Goal: Information Seeking & Learning: Learn about a topic

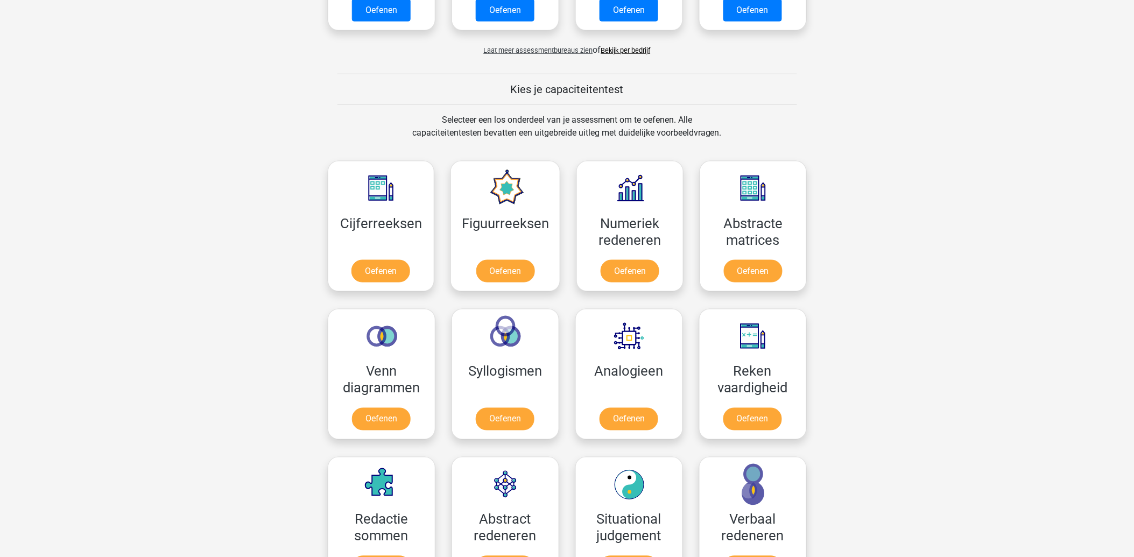
scroll to position [538, 0]
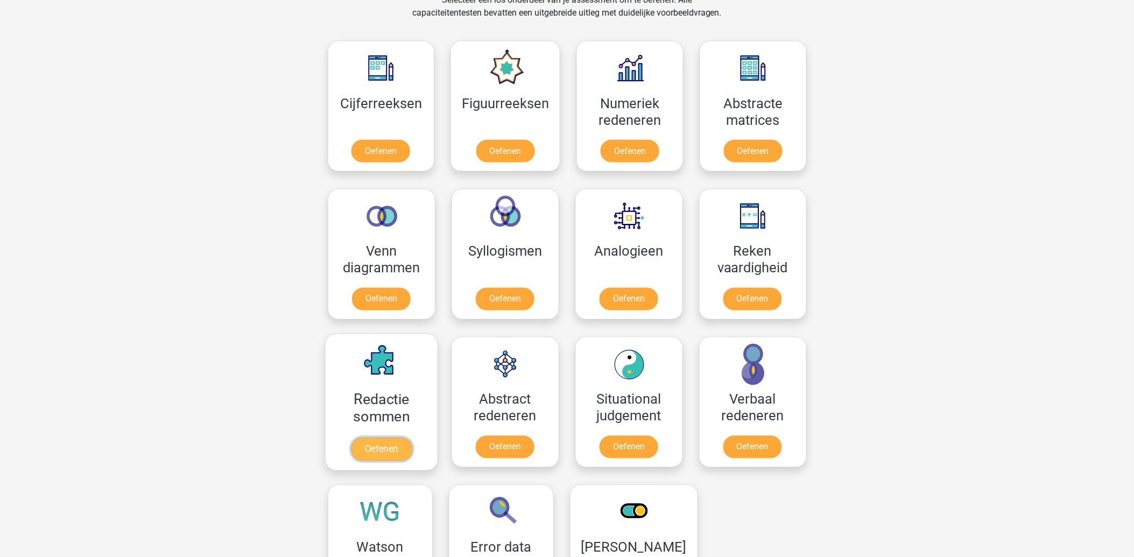
drag, startPoint x: 362, startPoint y: 399, endPoint x: 358, endPoint y: 387, distance: 11.9
click at [362, 437] on link "Oefenen" at bounding box center [380, 449] width 61 height 24
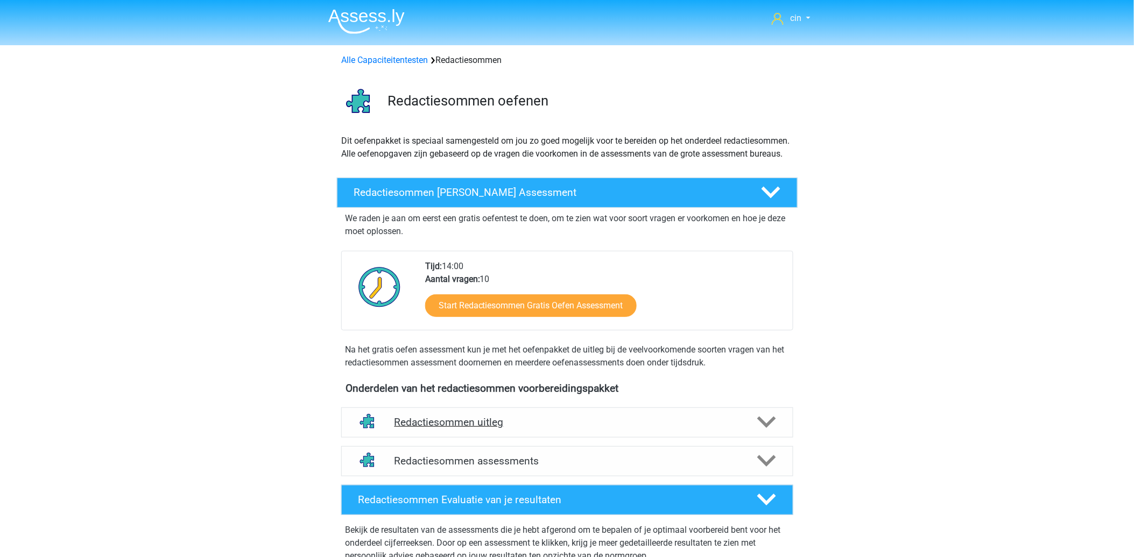
click at [474, 428] on h4 "Redactiesommen uitleg" at bounding box center [566, 422] width 345 height 12
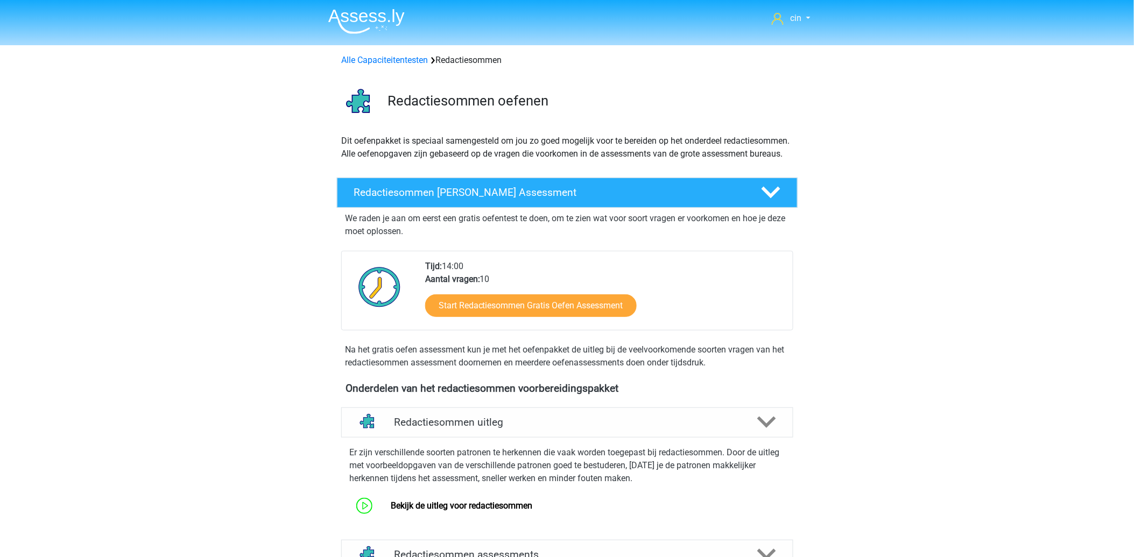
scroll to position [179, 0]
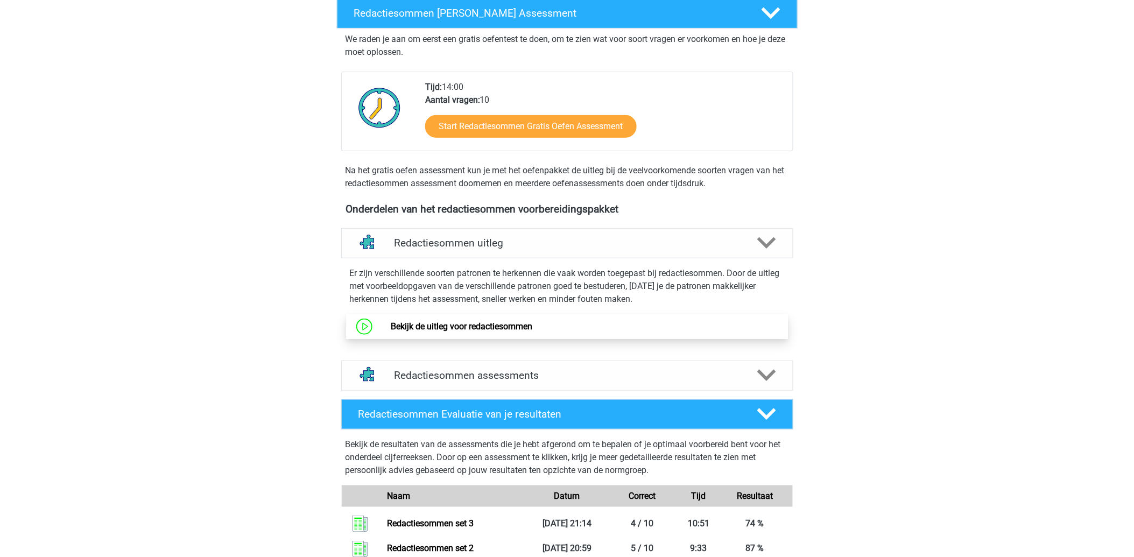
click at [480, 331] on link "Bekijk de uitleg voor redactiesommen" at bounding box center [462, 326] width 142 height 10
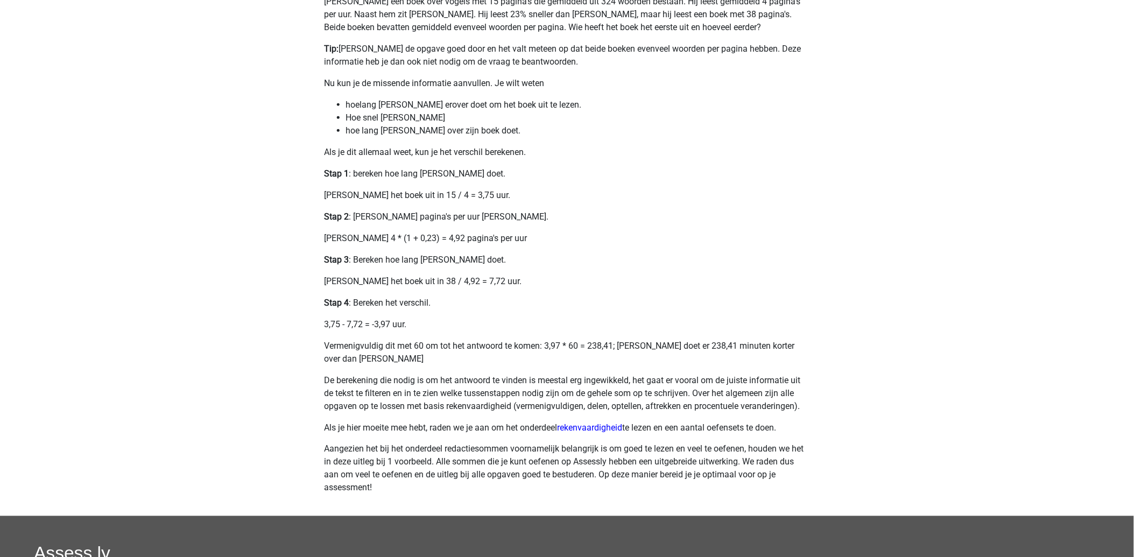
scroll to position [358, 0]
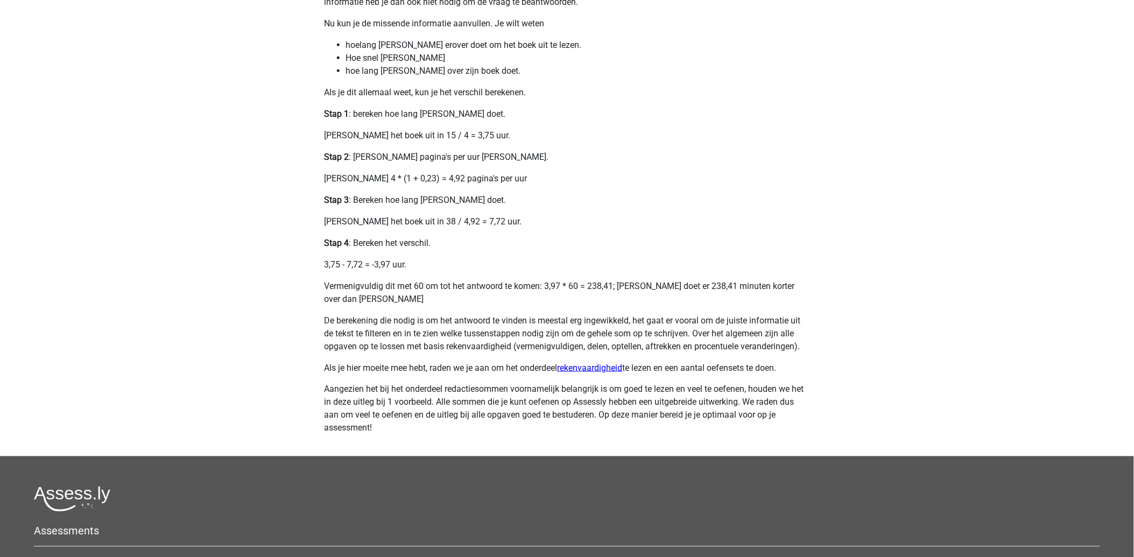
click at [615, 367] on link "rekenvaardigheid" at bounding box center [589, 368] width 65 height 10
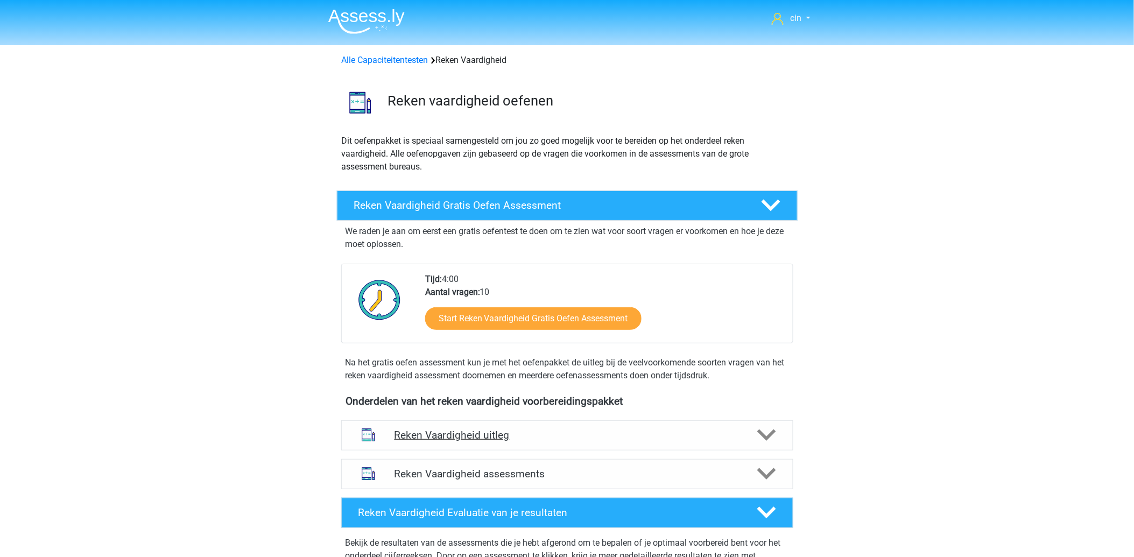
click at [424, 437] on h4 "Reken Vaardigheid uitleg" at bounding box center [566, 435] width 345 height 12
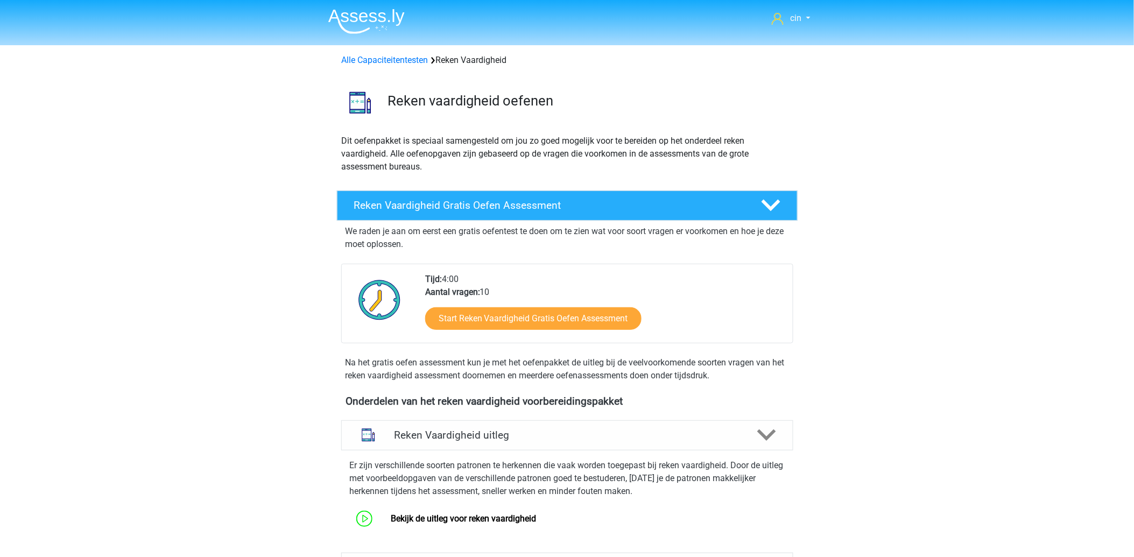
scroll to position [179, 0]
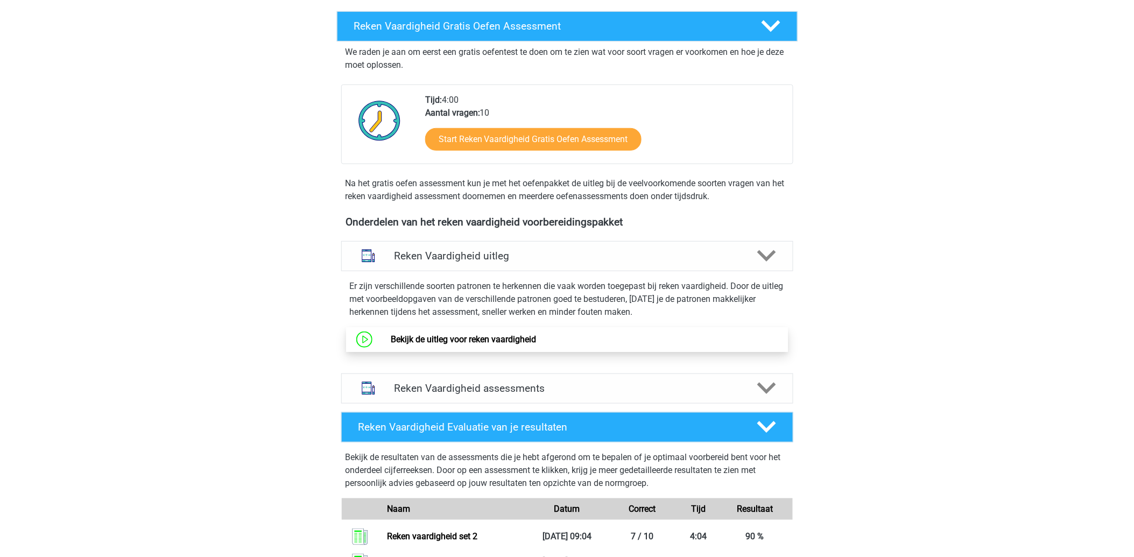
click at [453, 337] on link "Bekijk de uitleg voor reken vaardigheid" at bounding box center [463, 339] width 145 height 10
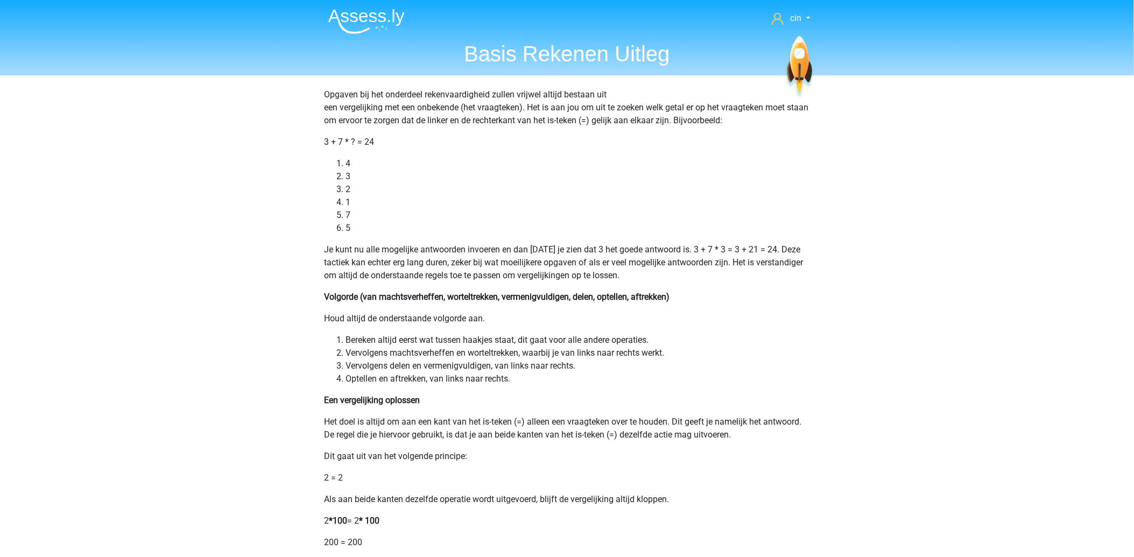
click at [363, 34] on nav "cin [EMAIL_ADDRESS][DOMAIN_NAME] Nederlands English" at bounding box center [567, 19] width 495 height 35
click at [354, 17] on img at bounding box center [366, 21] width 76 height 25
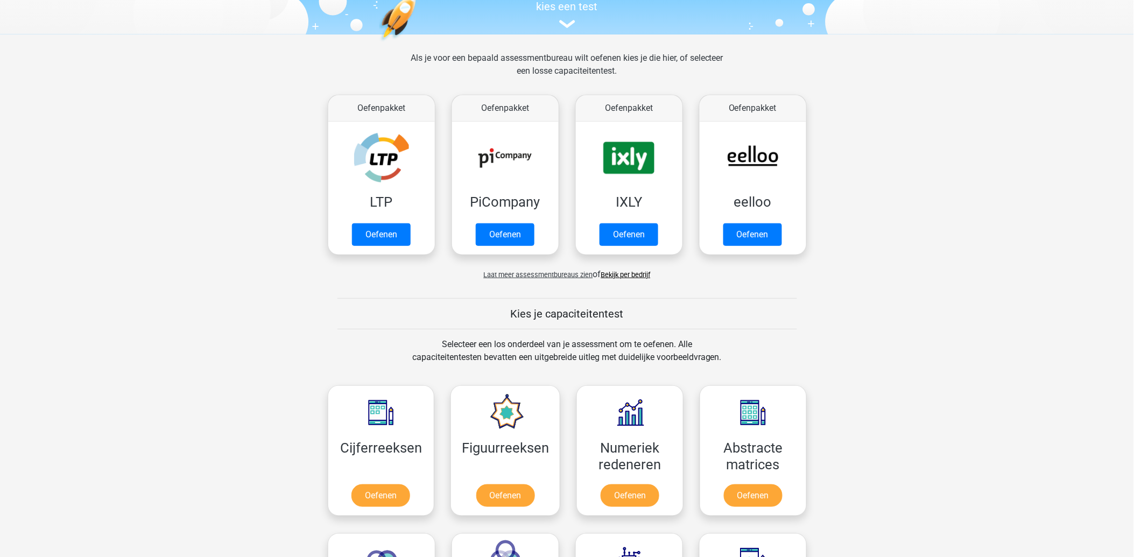
scroll to position [239, 0]
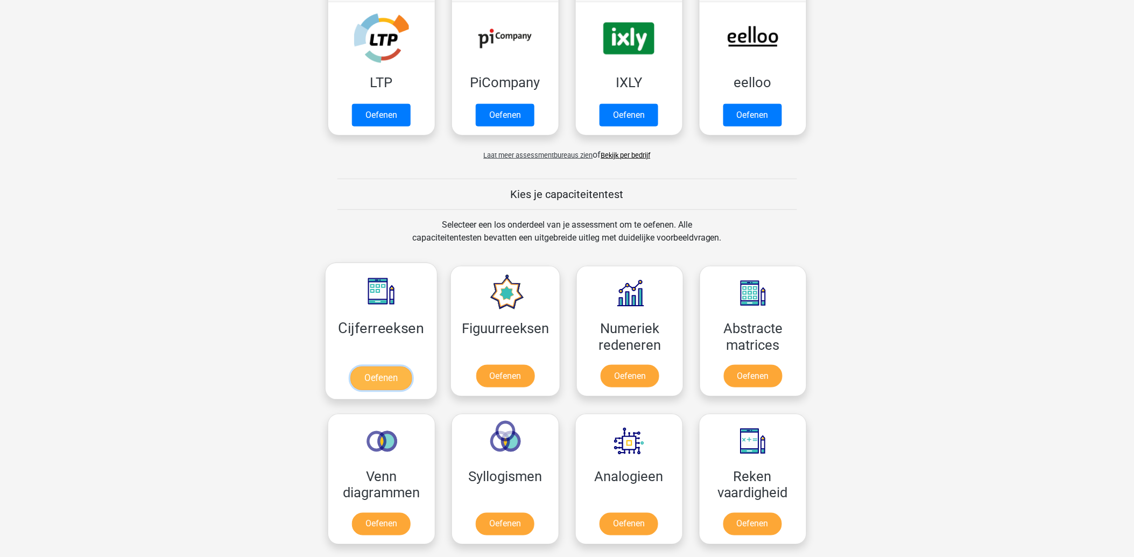
click at [381, 366] on link "Oefenen" at bounding box center [380, 378] width 61 height 24
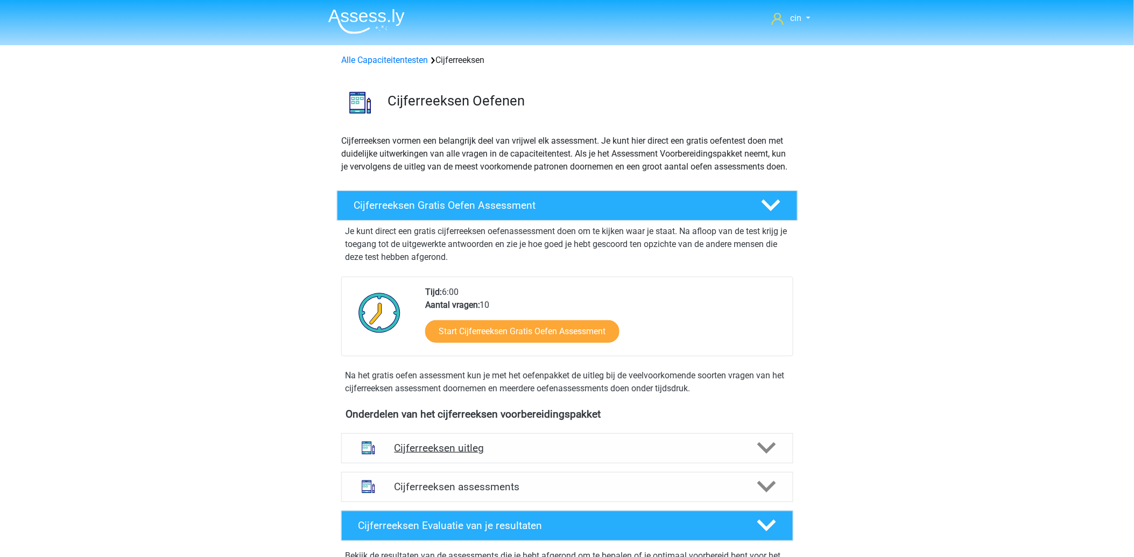
click at [430, 454] on h4 "Cijferreeksen uitleg" at bounding box center [566, 448] width 345 height 12
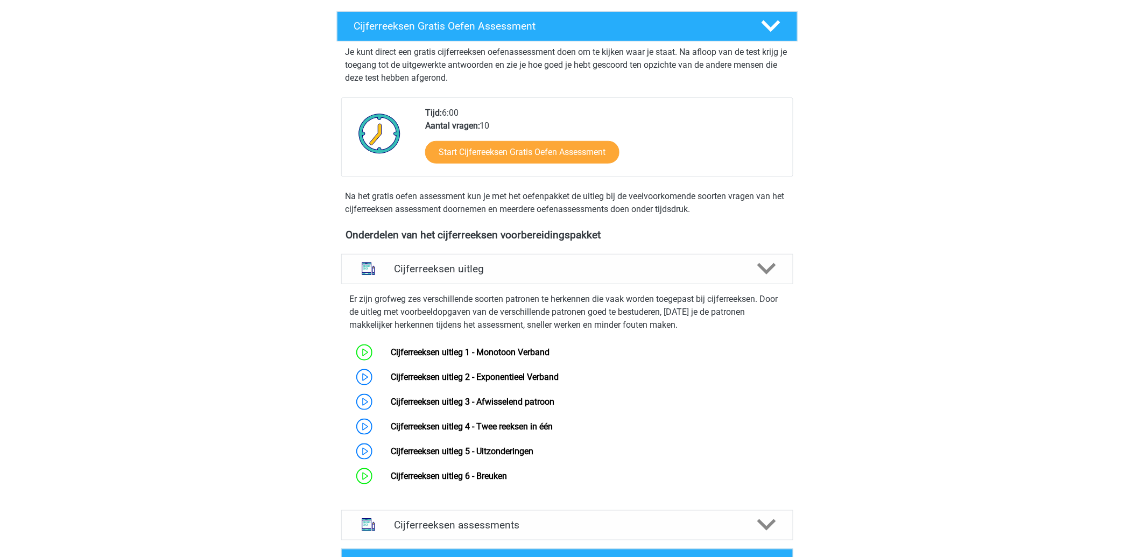
scroll to position [239, 0]
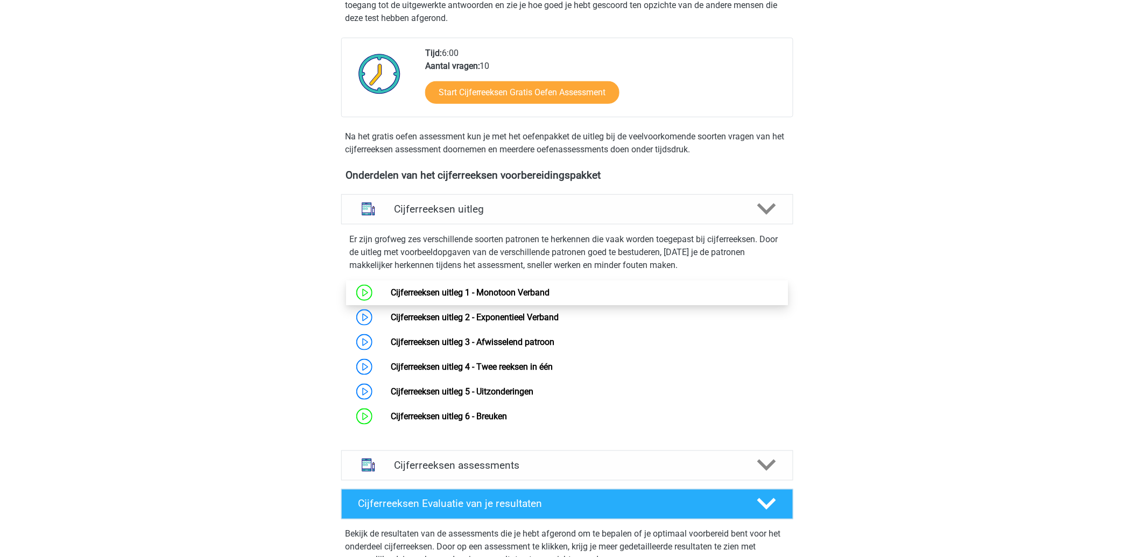
click at [524, 298] on link "Cijferreeksen uitleg 1 - Monotoon Verband" at bounding box center [470, 292] width 159 height 10
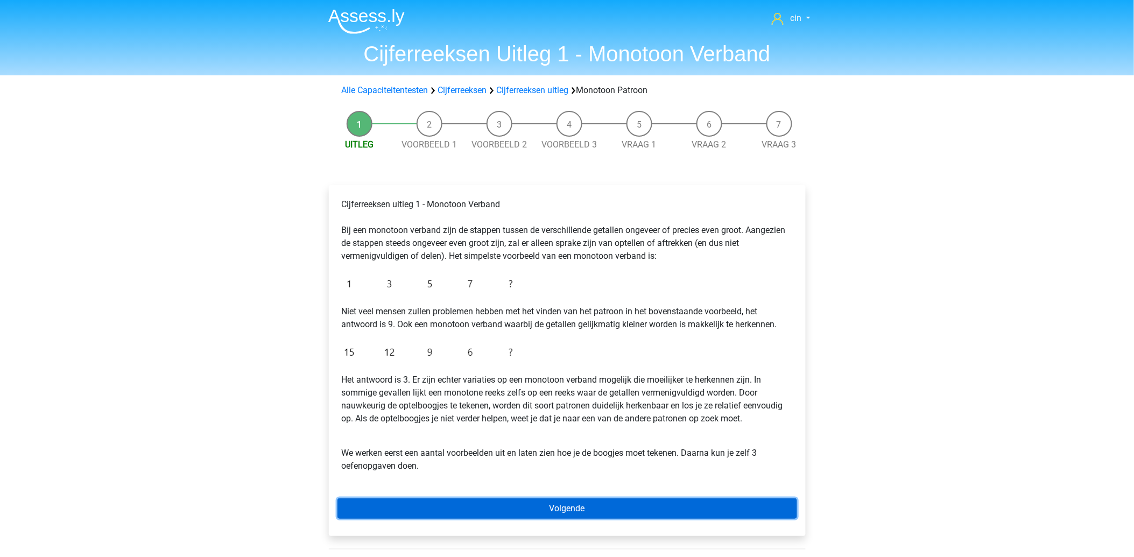
click at [555, 503] on link "Volgende" at bounding box center [566, 508] width 459 height 20
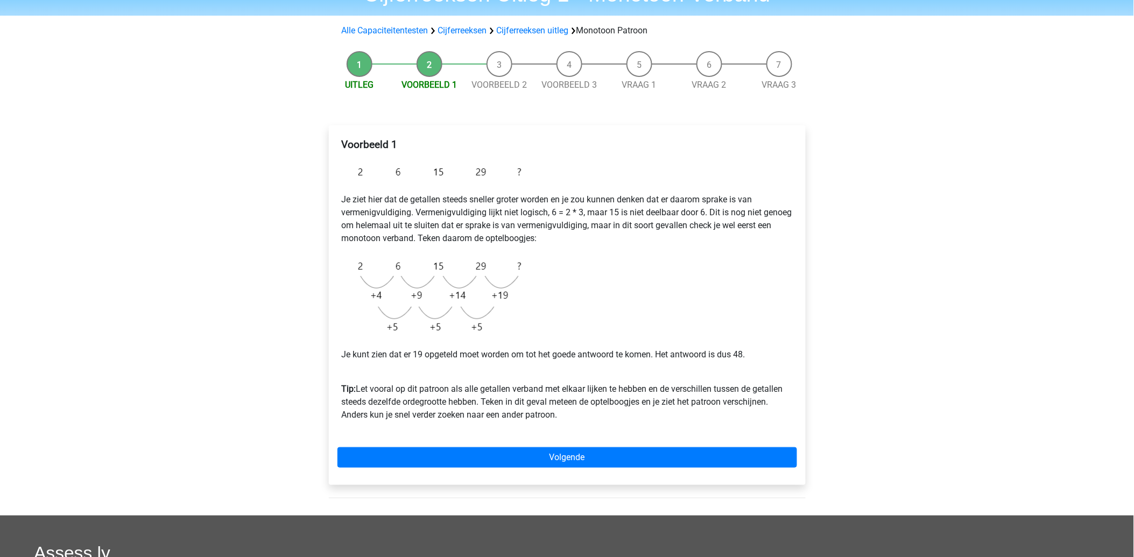
scroll to position [119, 0]
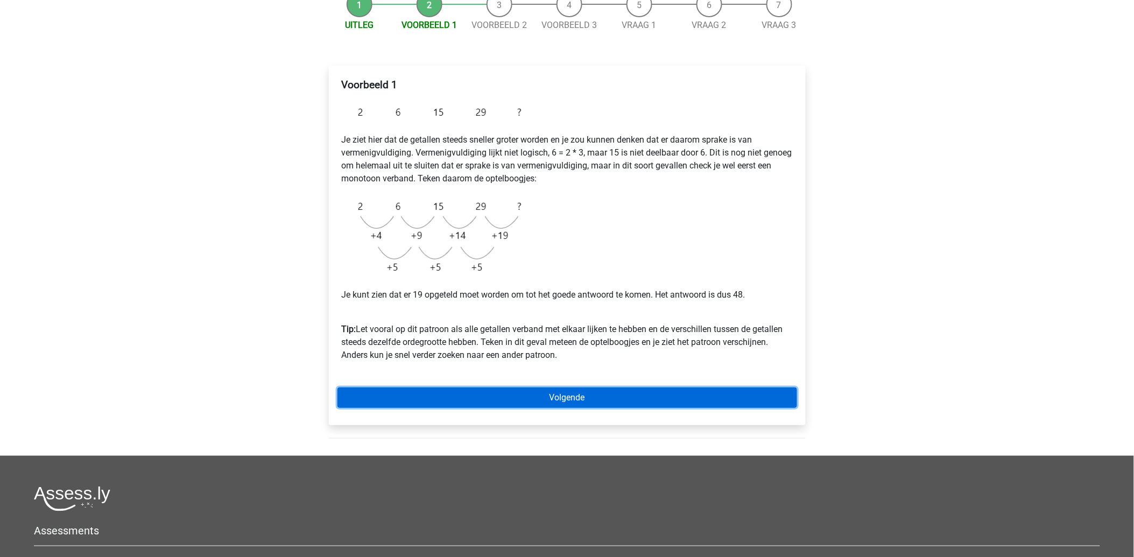
click at [572, 393] on link "Volgende" at bounding box center [566, 397] width 459 height 20
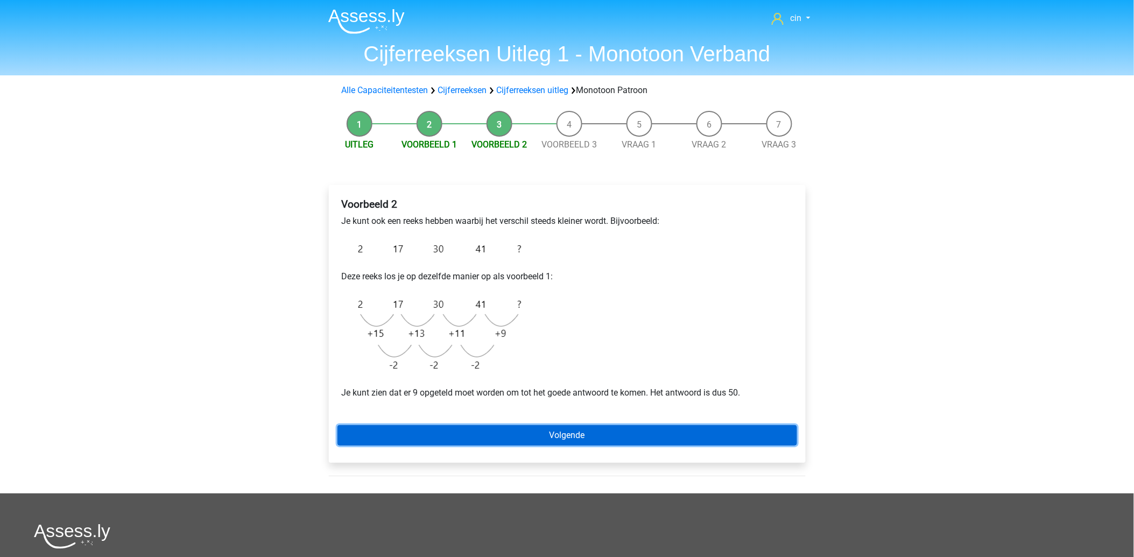
click at [543, 436] on link "Volgende" at bounding box center [566, 435] width 459 height 20
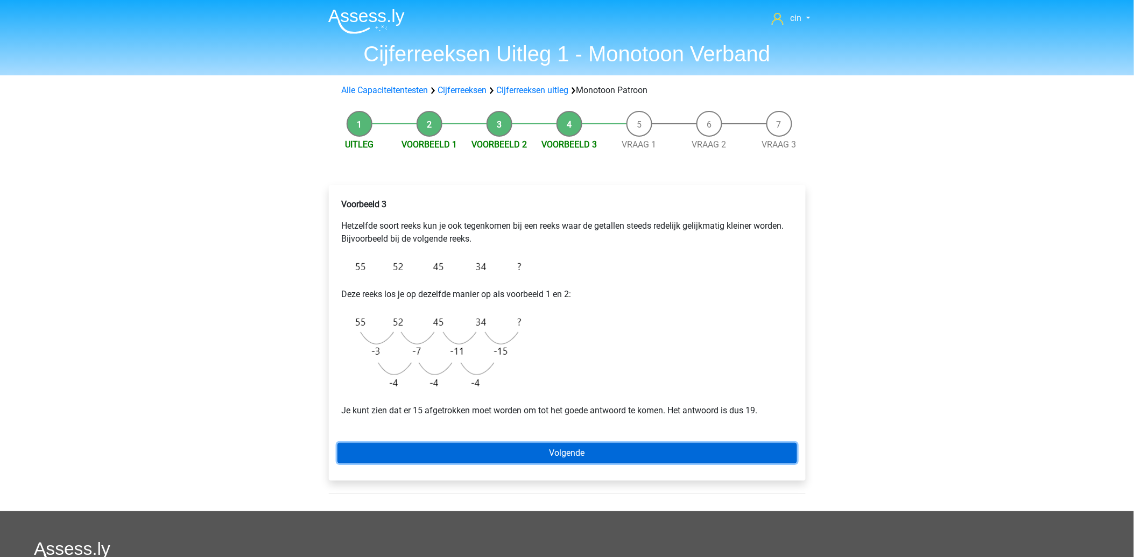
click at [560, 449] on link "Volgende" at bounding box center [566, 453] width 459 height 20
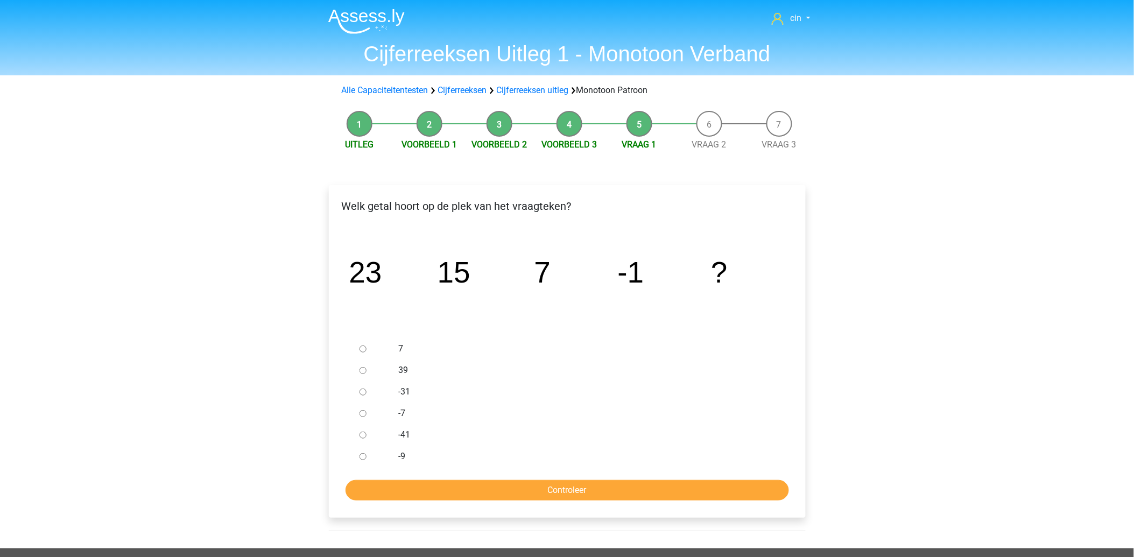
click at [383, 453] on div at bounding box center [373, 457] width 36 height 22
click at [364, 456] on input "-9" at bounding box center [362, 456] width 7 height 7
radio input "true"
click at [387, 482] on input "Controleer" at bounding box center [566, 490] width 443 height 20
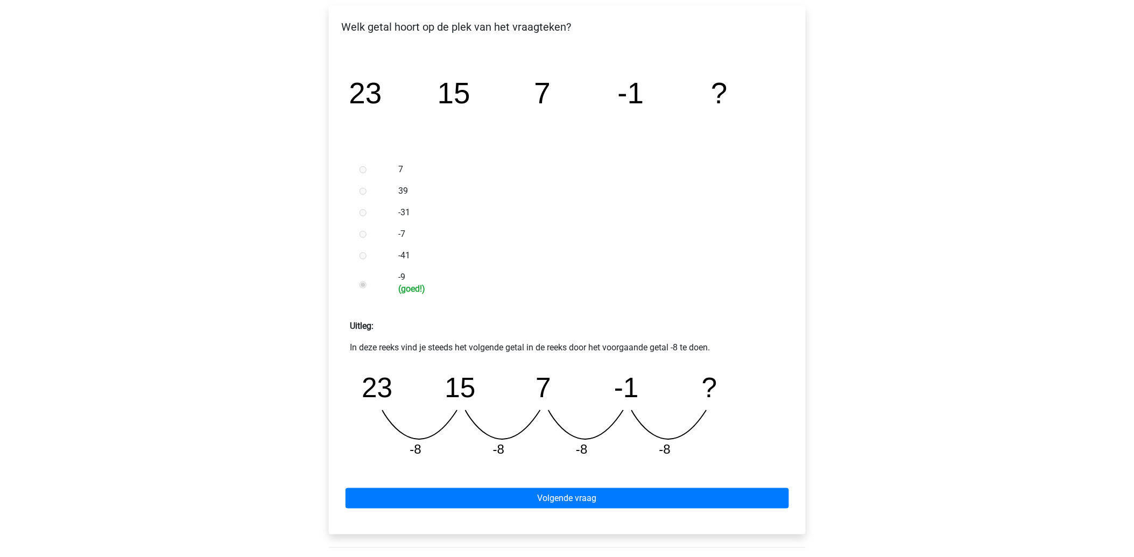
scroll to position [299, 0]
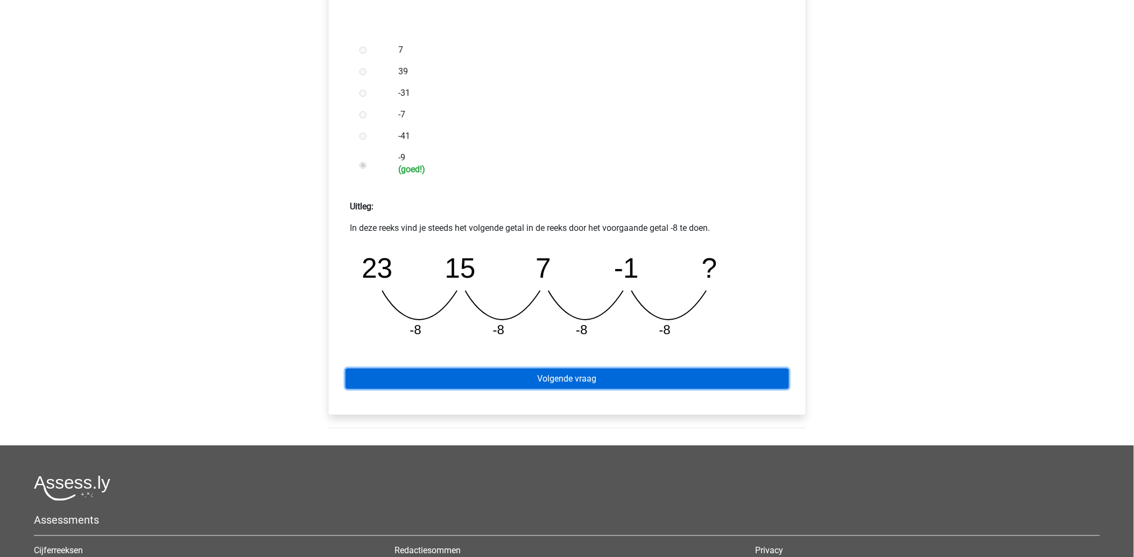
click at [564, 373] on link "Volgende vraag" at bounding box center [566, 379] width 443 height 20
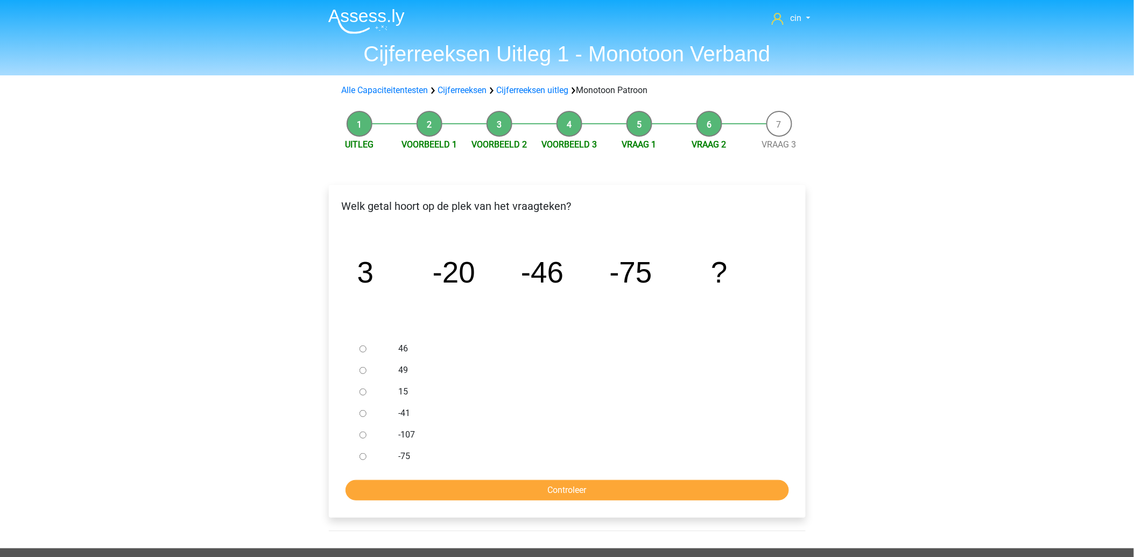
click at [360, 433] on input "-107" at bounding box center [362, 435] width 7 height 7
radio input "true"
click at [540, 484] on input "Controleer" at bounding box center [566, 490] width 443 height 20
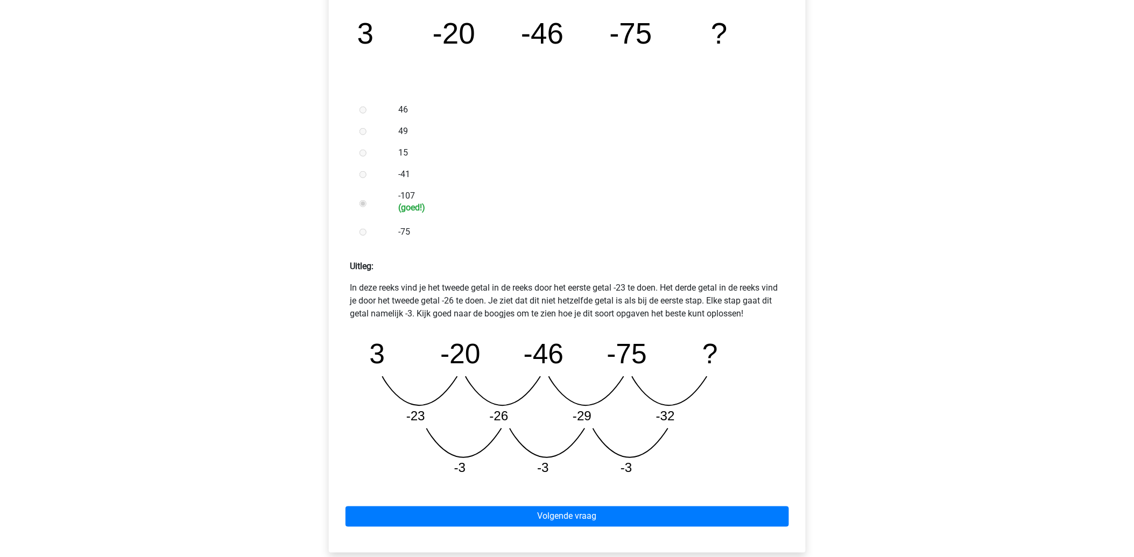
scroll to position [299, 0]
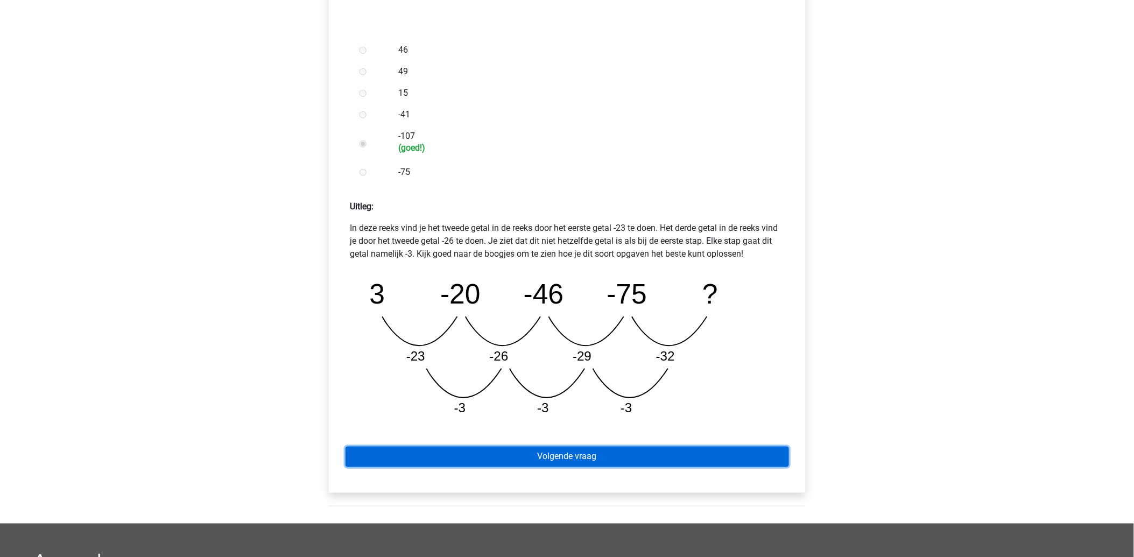
click at [537, 465] on link "Volgende vraag" at bounding box center [566, 457] width 443 height 20
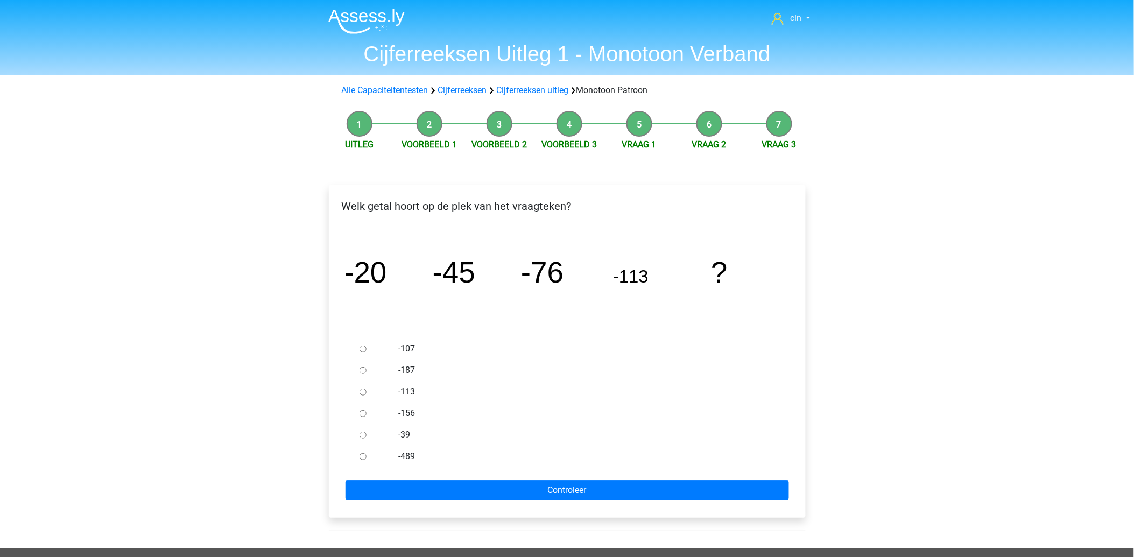
click at [363, 411] on input "-156" at bounding box center [362, 413] width 7 height 7
radio input "true"
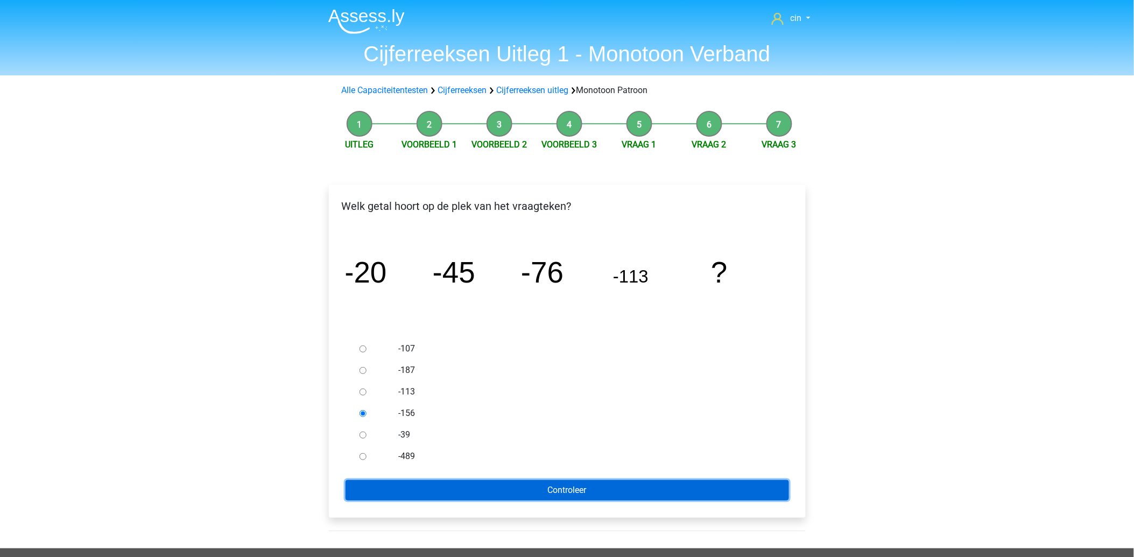
click at [528, 486] on input "Controleer" at bounding box center [566, 490] width 443 height 20
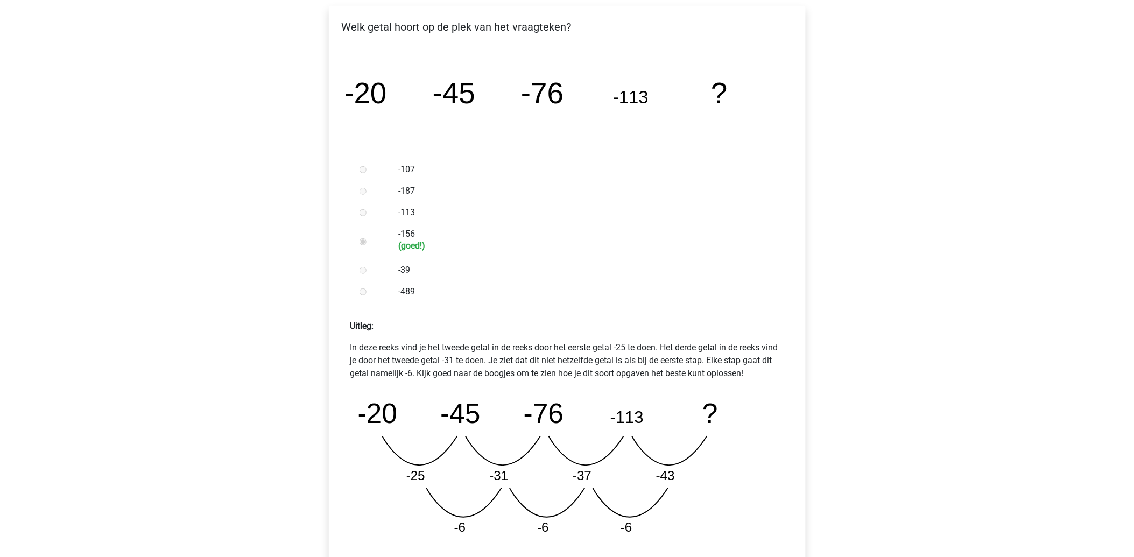
scroll to position [239, 0]
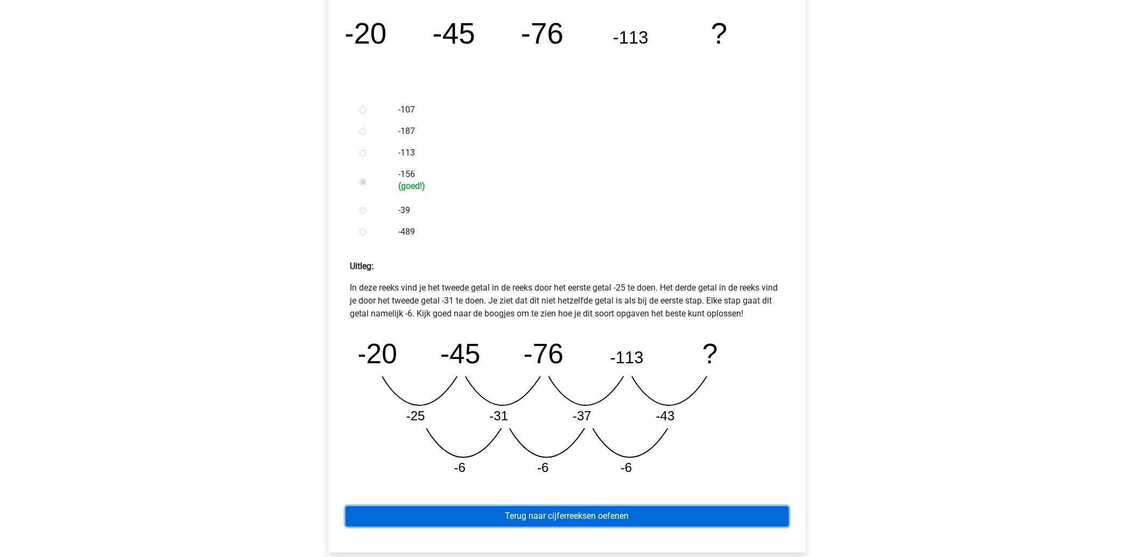
click at [579, 520] on link "Terug naar cijferreeksen oefenen" at bounding box center [566, 516] width 443 height 20
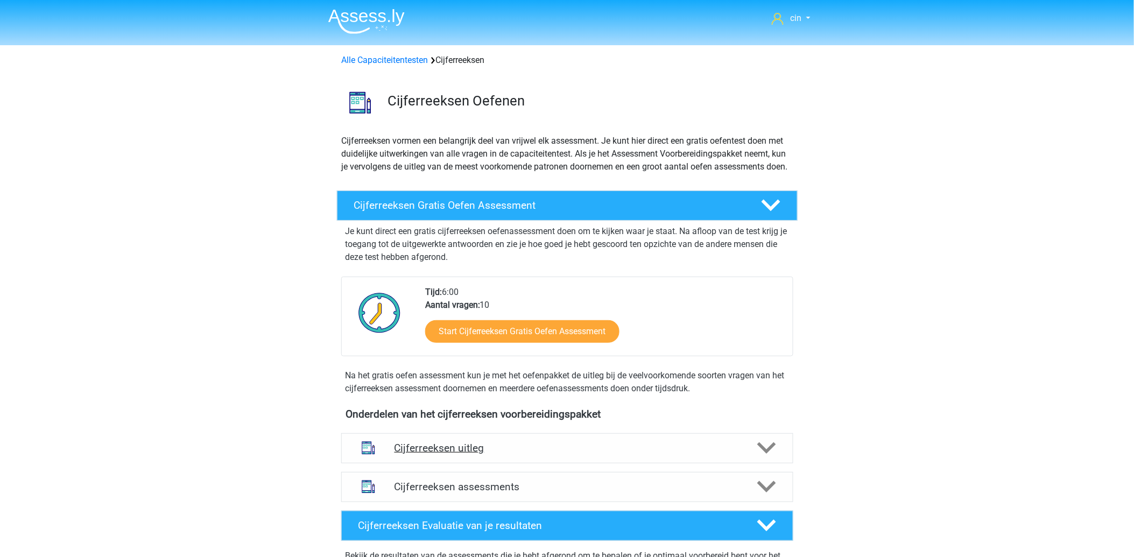
click at [464, 454] on h4 "Cijferreeksen uitleg" at bounding box center [566, 448] width 345 height 12
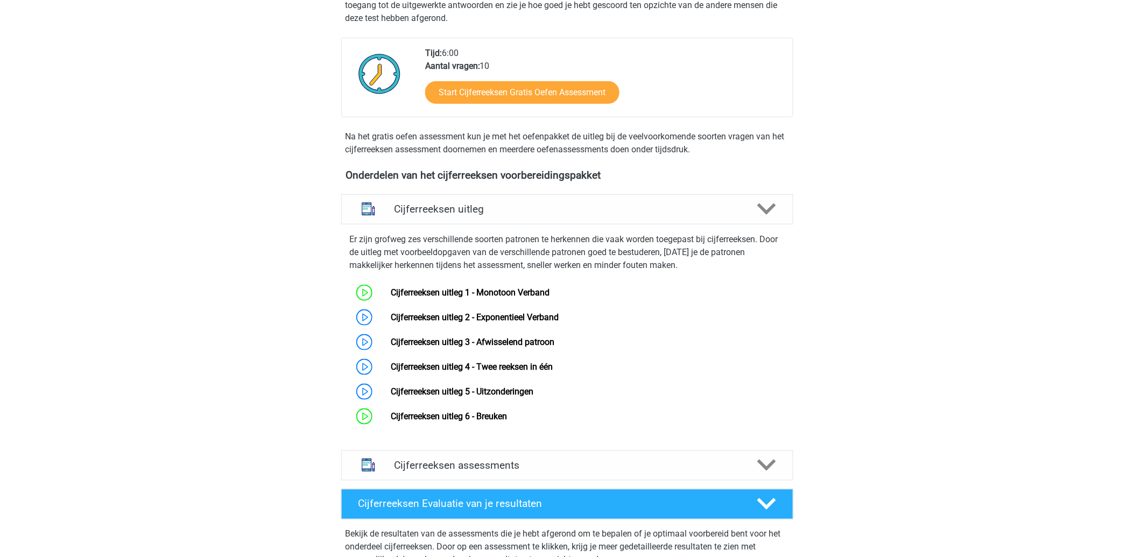
scroll to position [299, 0]
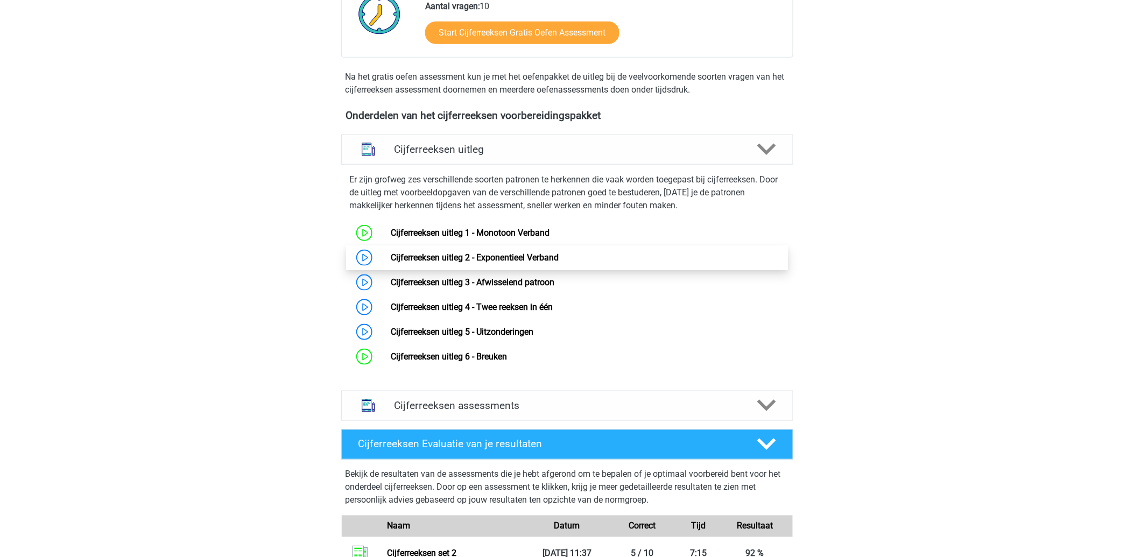
click at [510, 263] on link "Cijferreeksen uitleg 2 - Exponentieel Verband" at bounding box center [475, 257] width 168 height 10
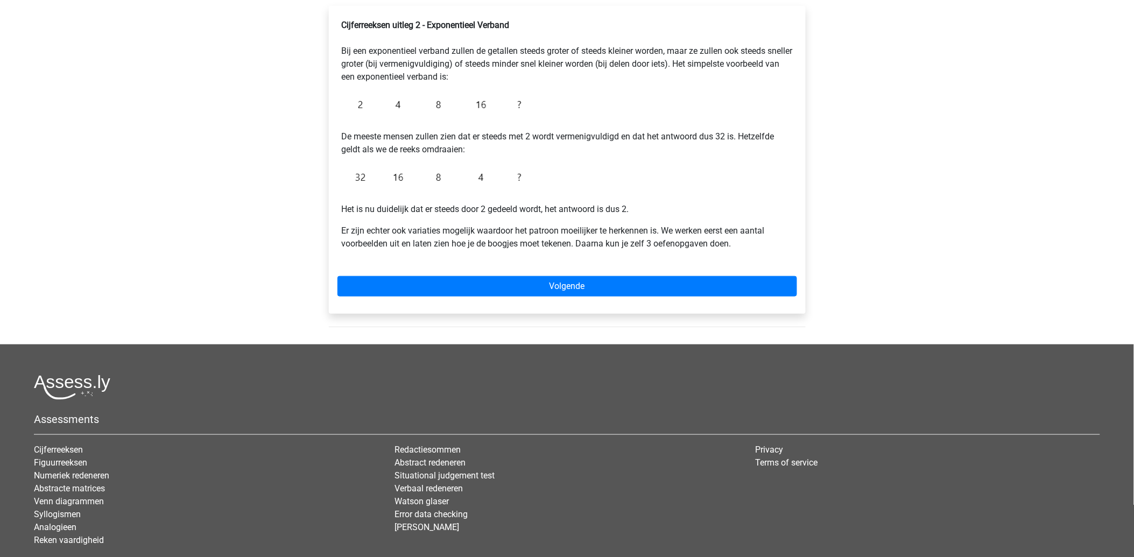
scroll to position [239, 0]
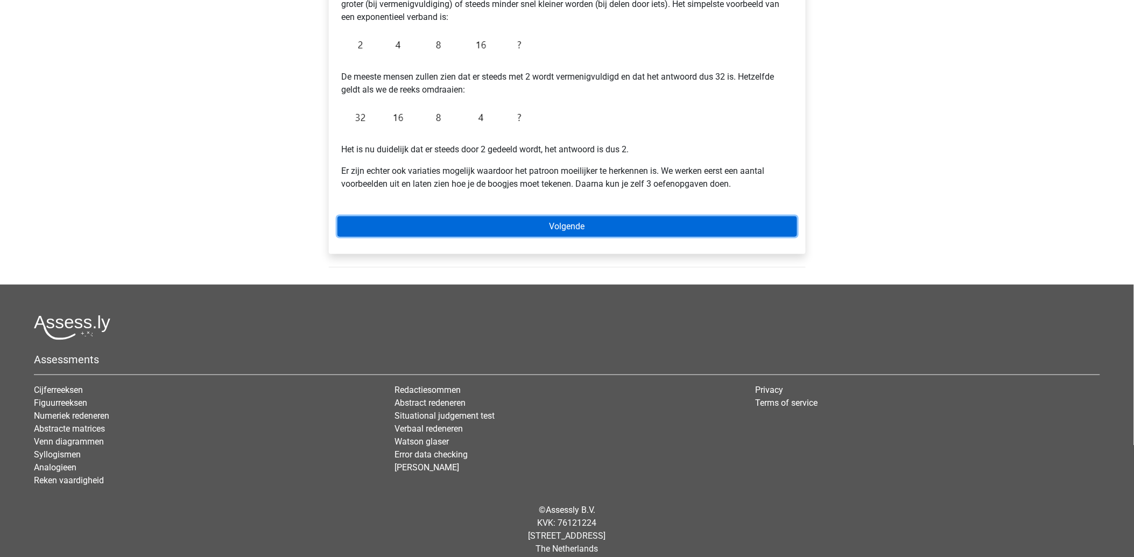
click at [566, 234] on link "Volgende" at bounding box center [566, 226] width 459 height 20
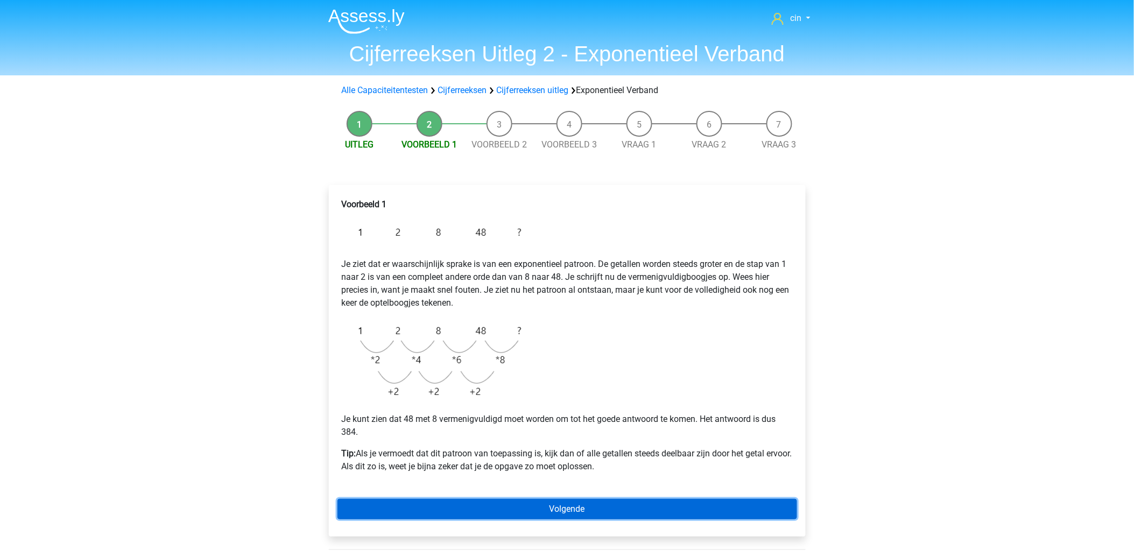
click at [519, 502] on link "Volgende" at bounding box center [566, 509] width 459 height 20
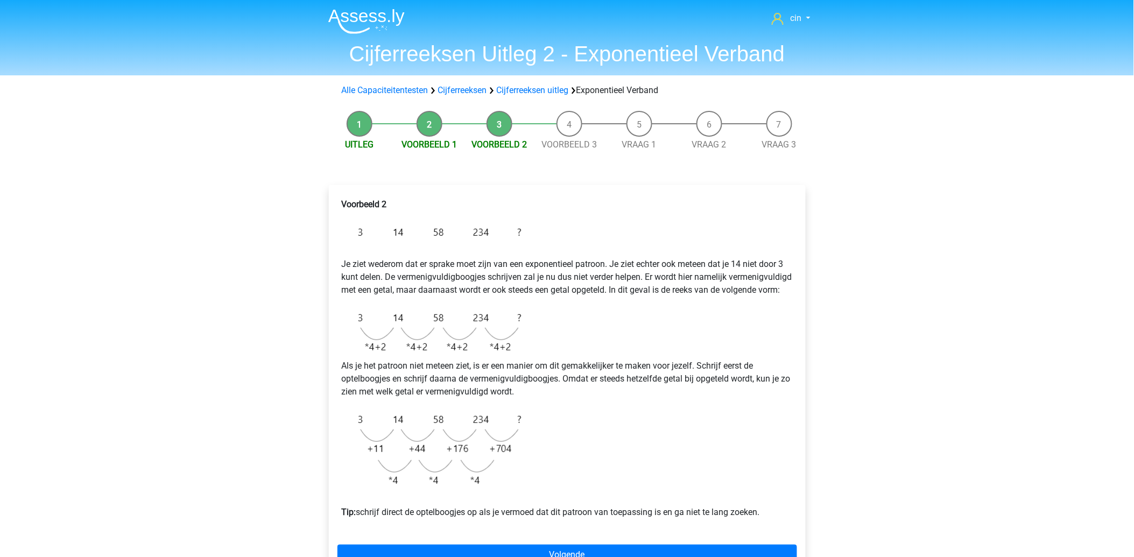
scroll to position [60, 0]
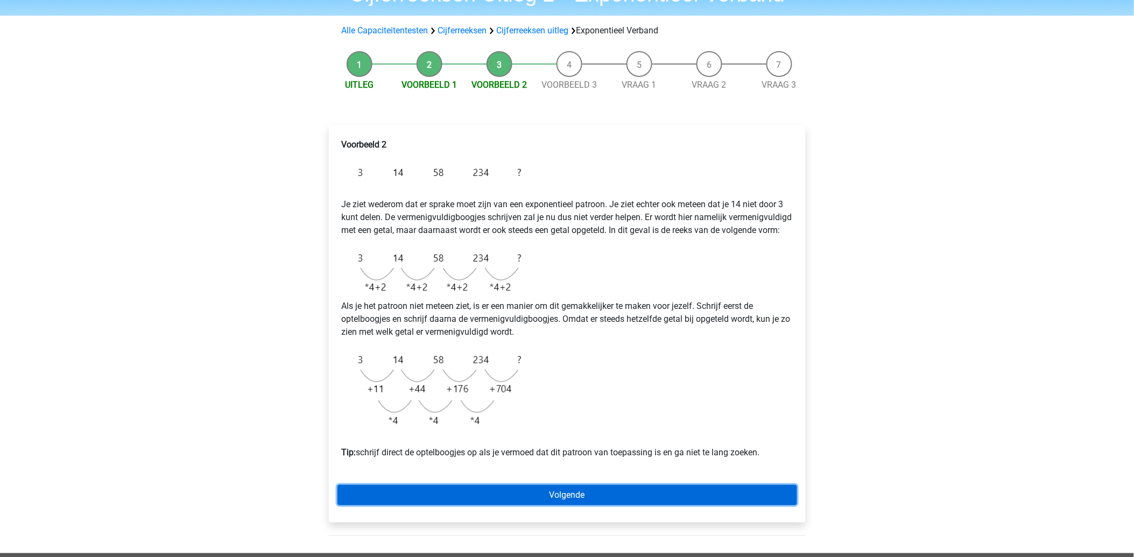
click at [418, 505] on link "Volgende" at bounding box center [566, 495] width 459 height 20
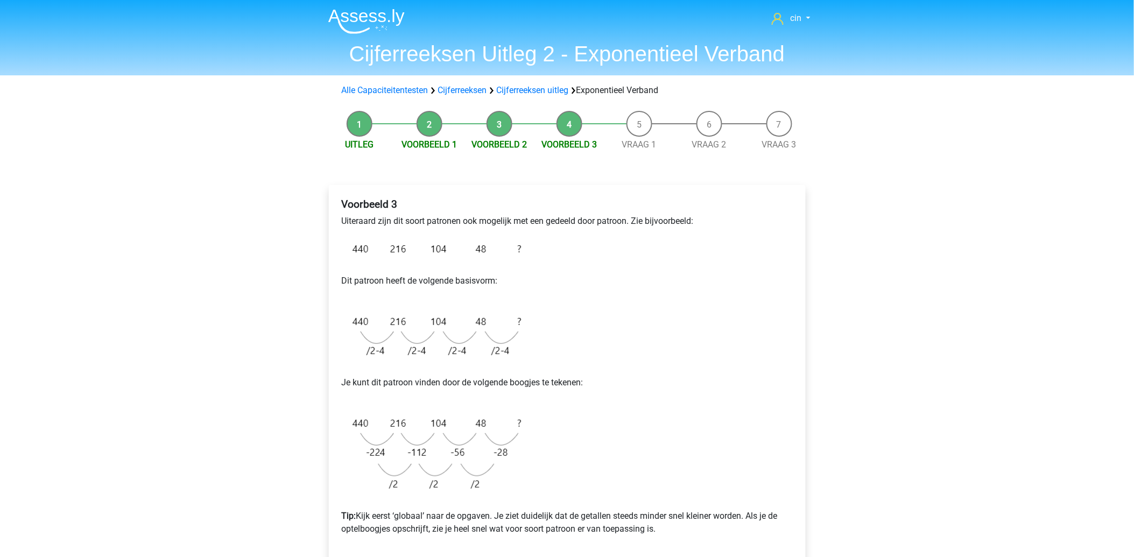
scroll to position [60, 0]
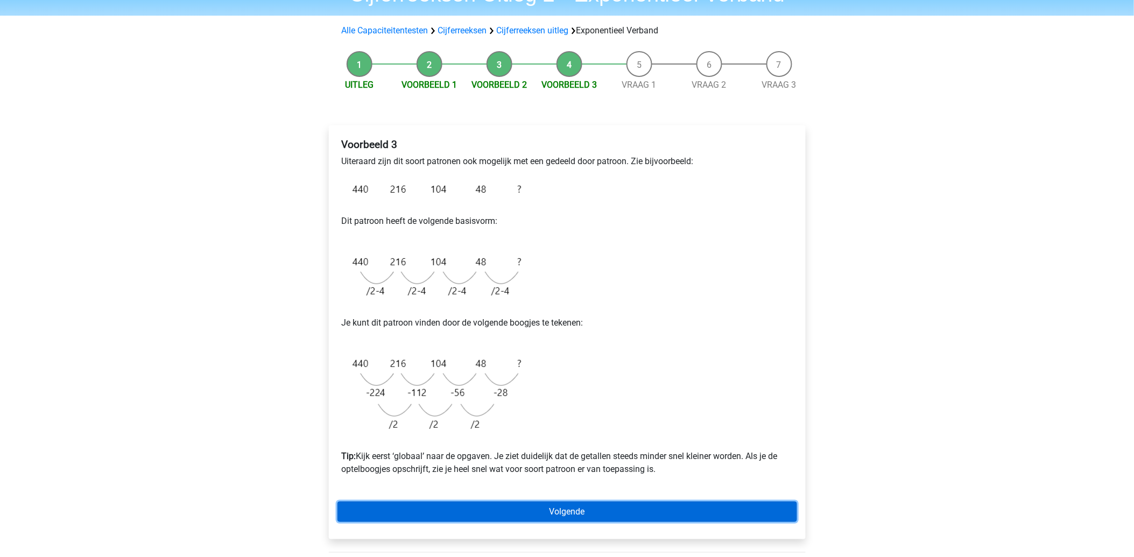
click at [602, 510] on link "Volgende" at bounding box center [566, 511] width 459 height 20
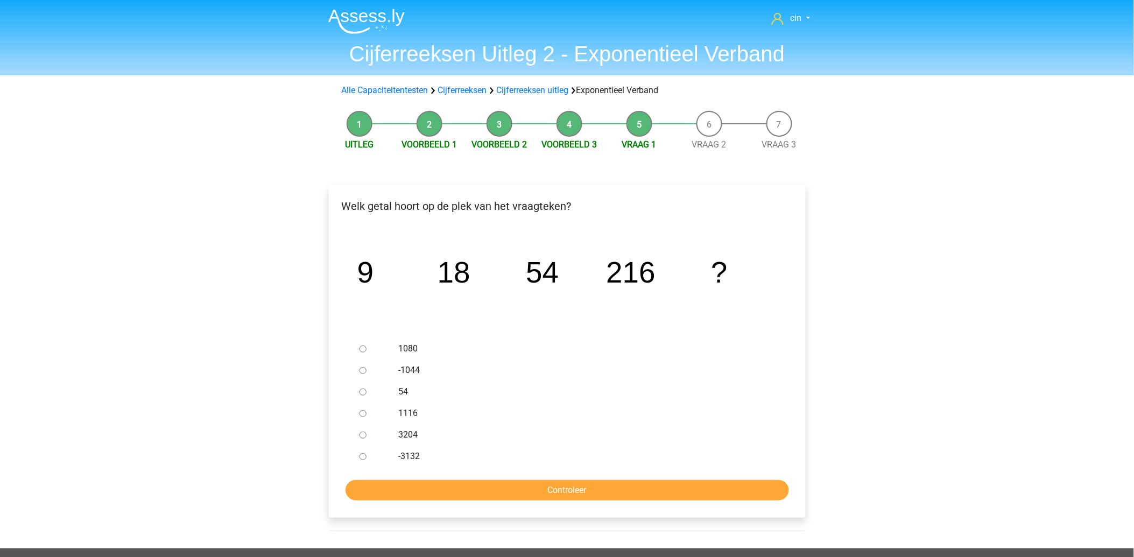
click at [359, 349] on input "1080" at bounding box center [362, 348] width 7 height 7
radio input "true"
click at [555, 493] on input "Controleer" at bounding box center [566, 490] width 443 height 20
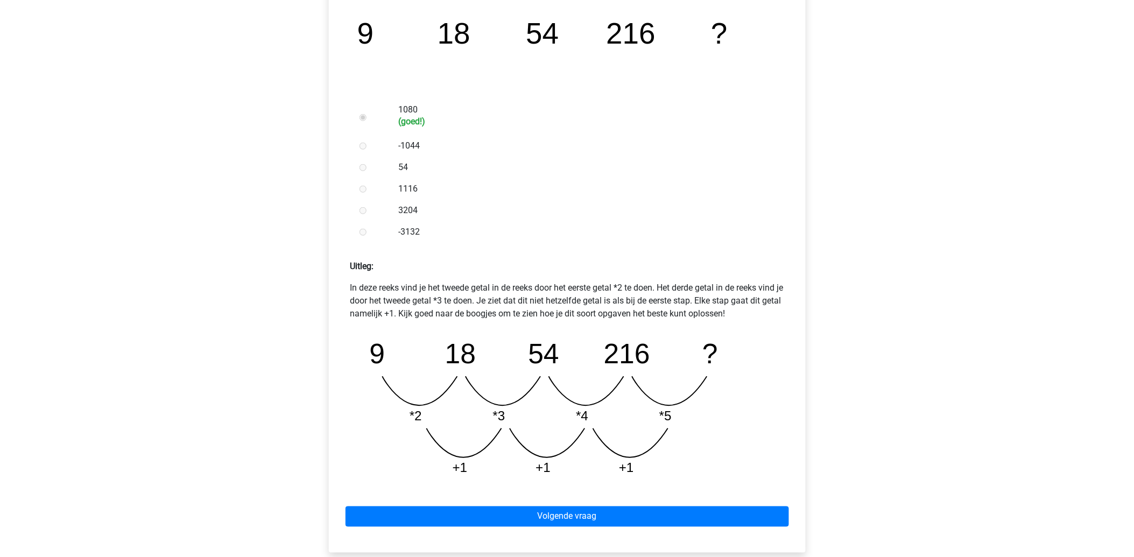
scroll to position [358, 0]
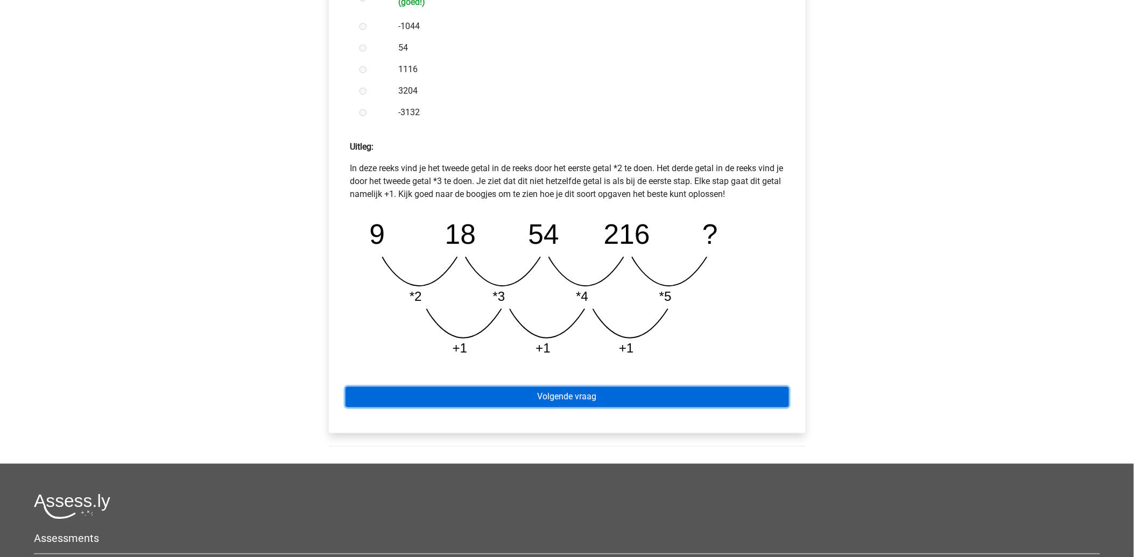
click at [571, 396] on link "Volgende vraag" at bounding box center [566, 397] width 443 height 20
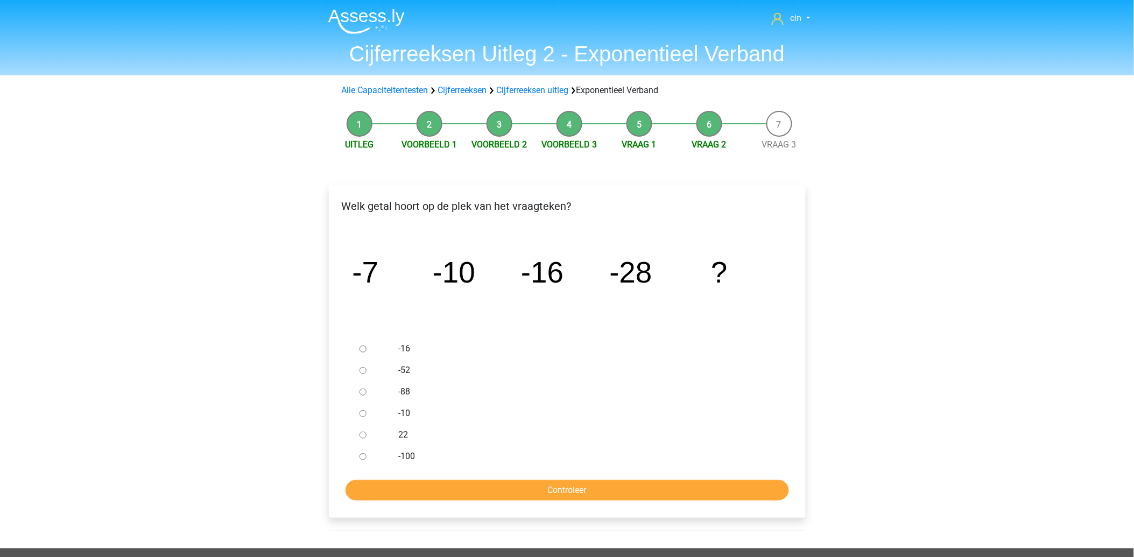
click at [362, 370] on input "-52" at bounding box center [362, 370] width 7 height 7
radio input "true"
click at [496, 482] on input "Controleer" at bounding box center [566, 490] width 443 height 20
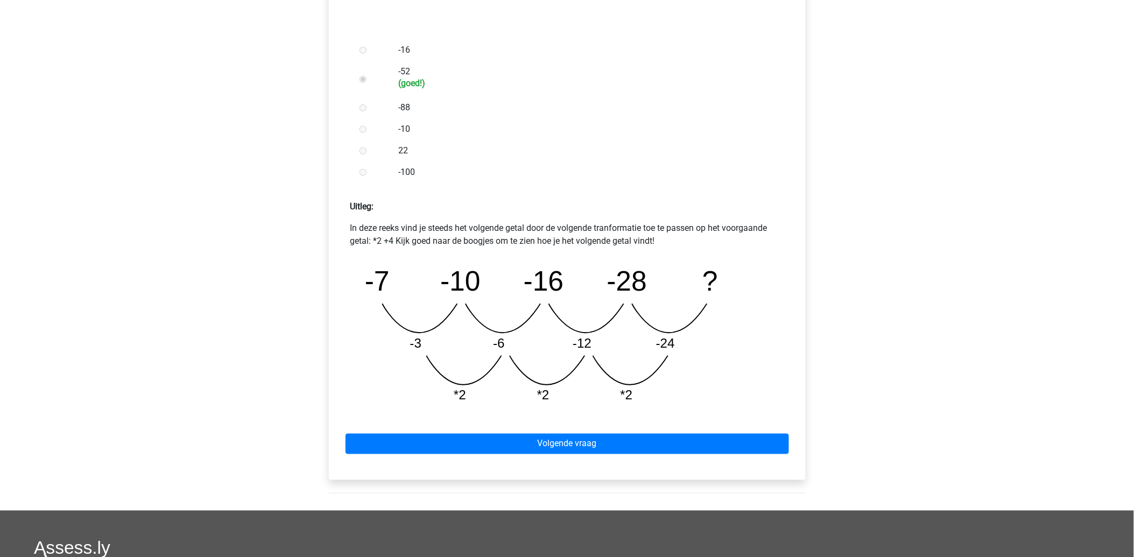
scroll to position [358, 0]
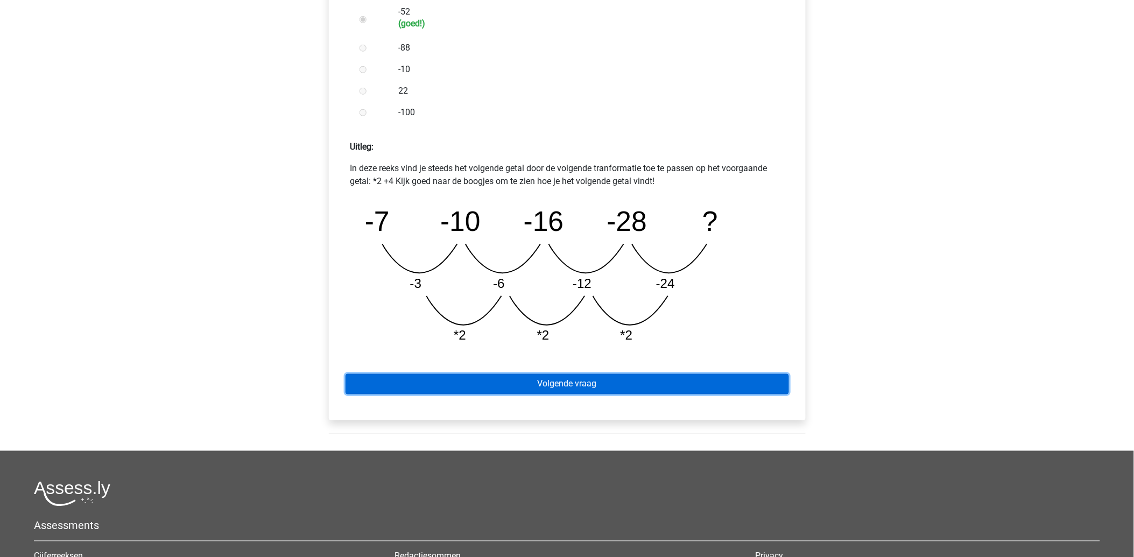
click at [571, 383] on link "Volgende vraag" at bounding box center [566, 384] width 443 height 20
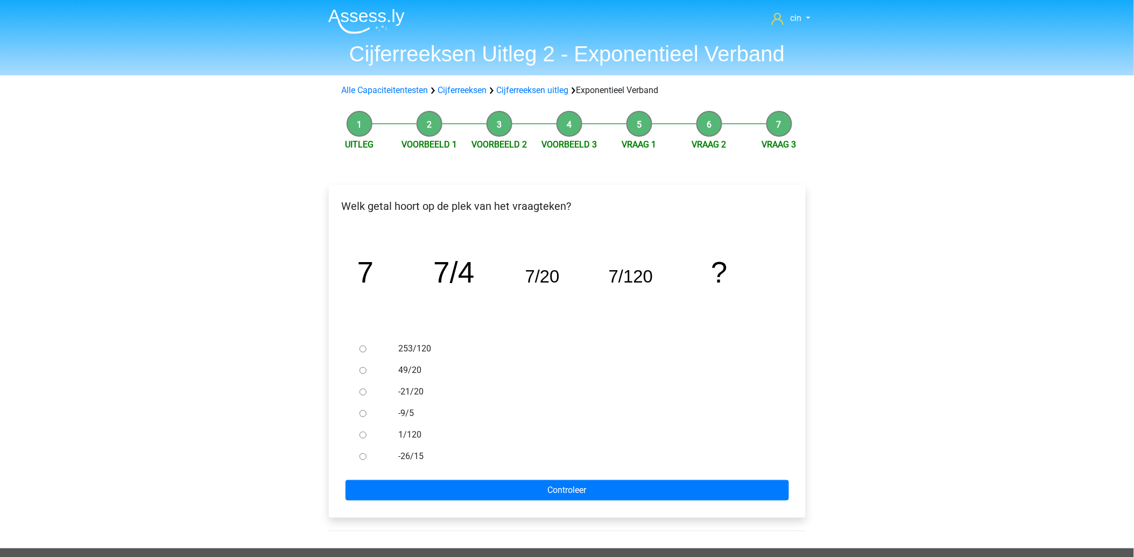
click at [363, 369] on input "49/20" at bounding box center [362, 370] width 7 height 7
radio input "true"
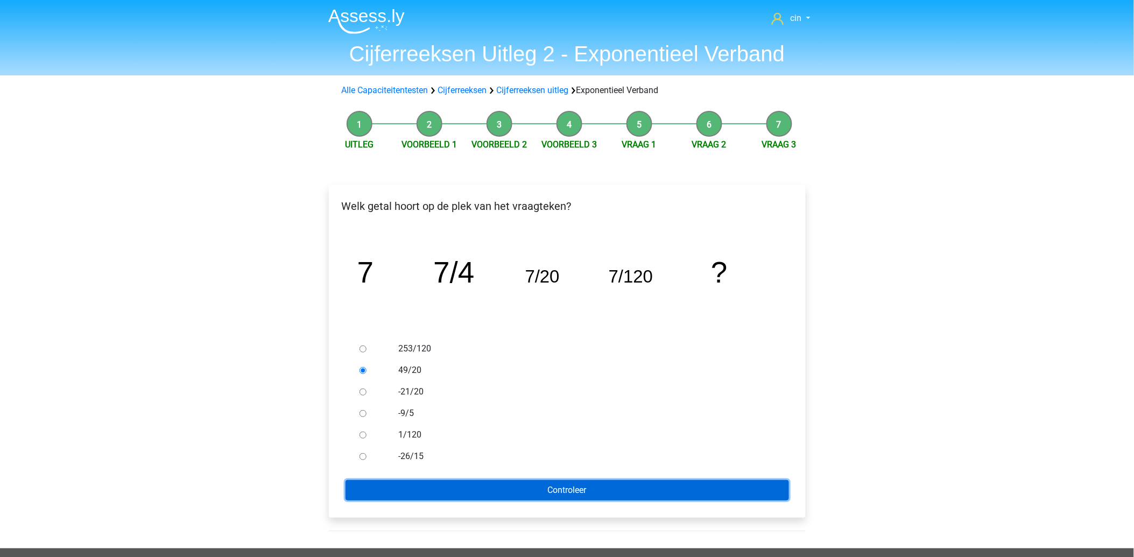
click at [515, 485] on input "Controleer" at bounding box center [566, 490] width 443 height 20
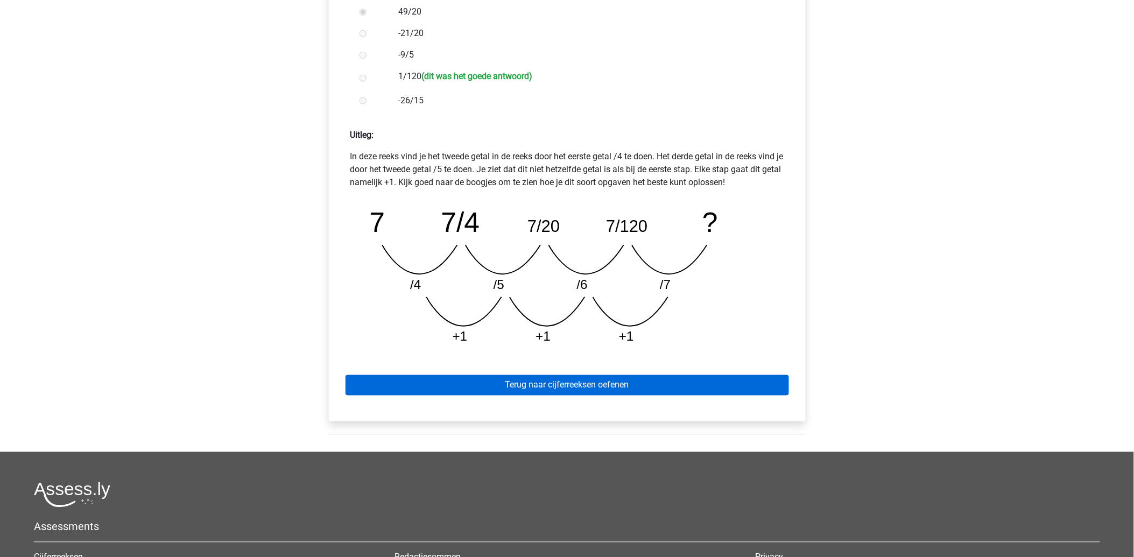
scroll to position [418, 0]
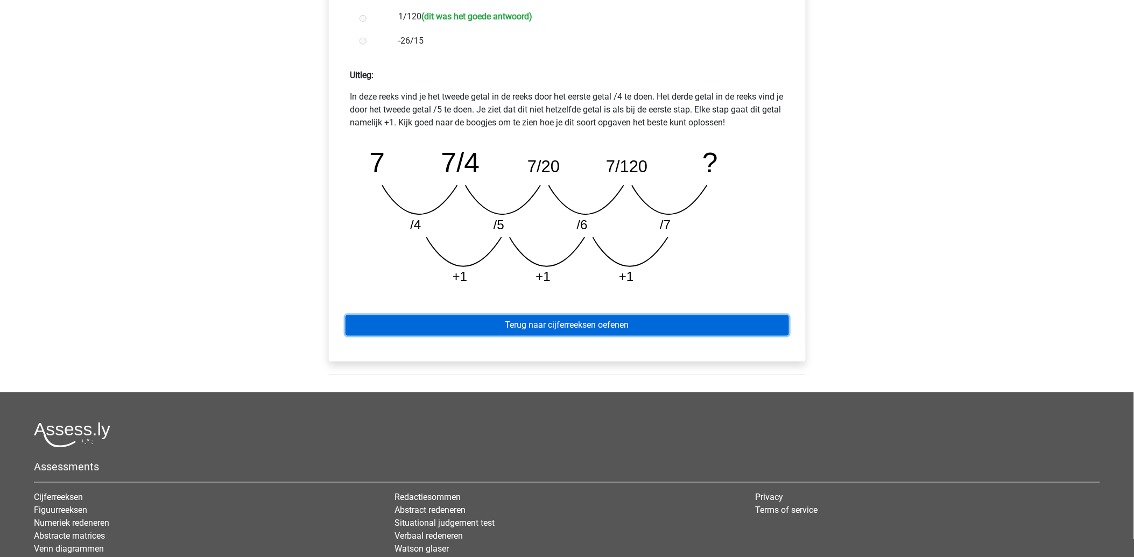
click at [573, 319] on link "Terug naar cijferreeksen oefenen" at bounding box center [566, 325] width 443 height 20
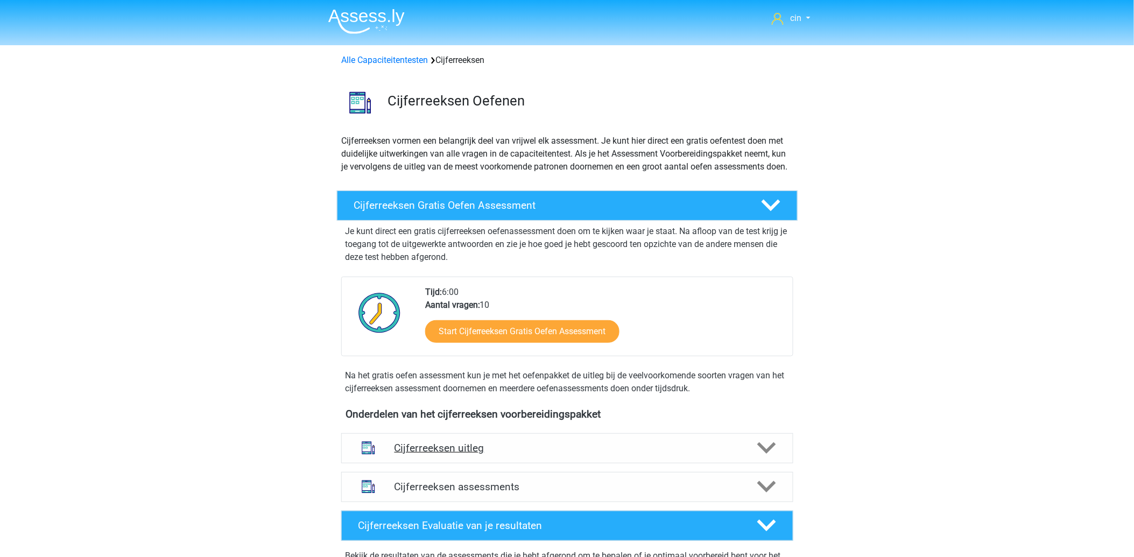
click at [453, 454] on h4 "Cijferreeksen uitleg" at bounding box center [566, 448] width 345 height 12
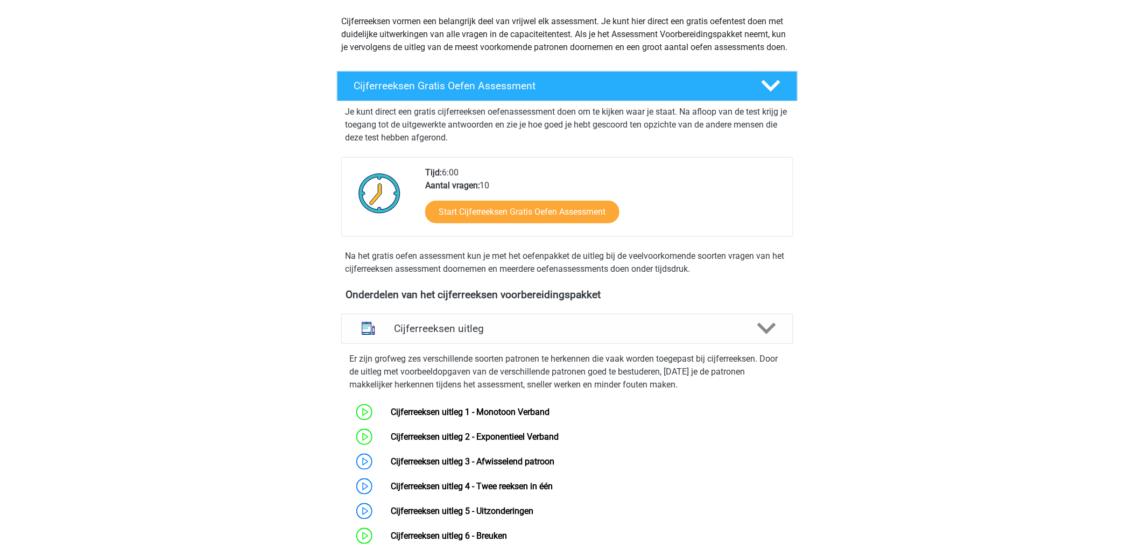
scroll to position [179, 0]
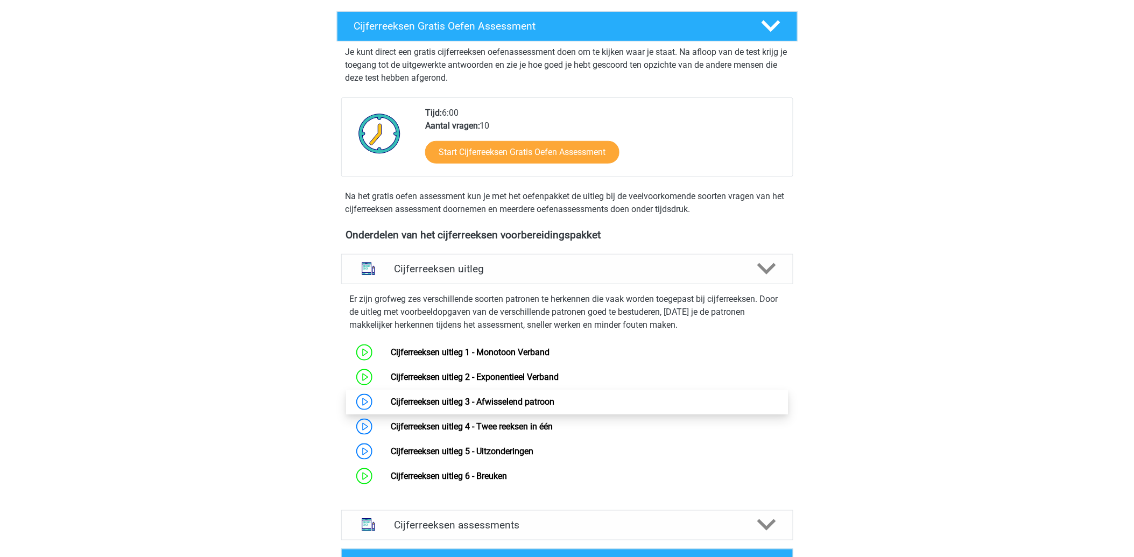
click at [456, 404] on link "Cijferreeksen uitleg 3 - Afwisselend patroon" at bounding box center [473, 402] width 164 height 10
